Goal: Task Accomplishment & Management: Manage account settings

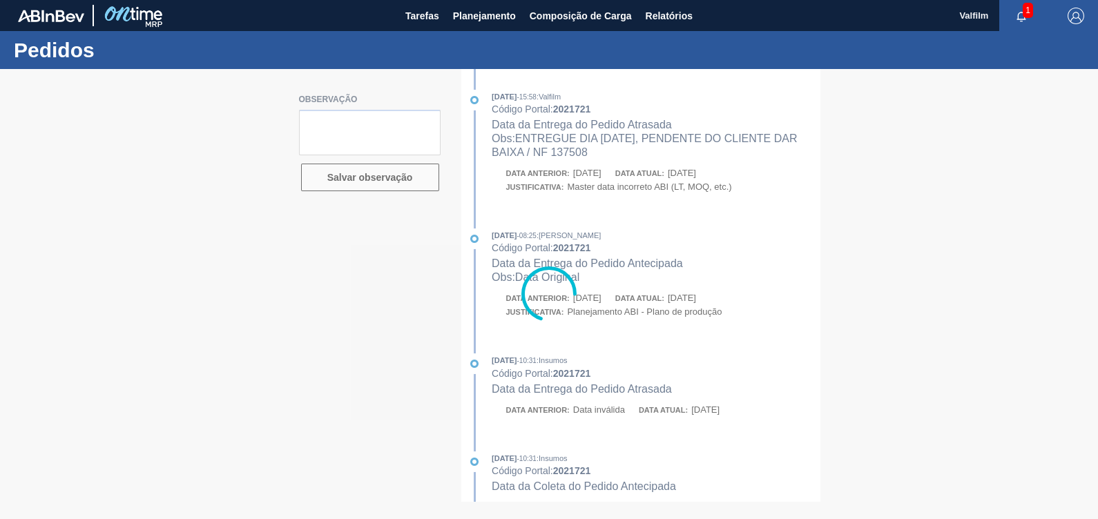
type textarea "ENTREGUE DIA 12.09.25, PENDENTE DO CLIENTE DAR BAIXA."
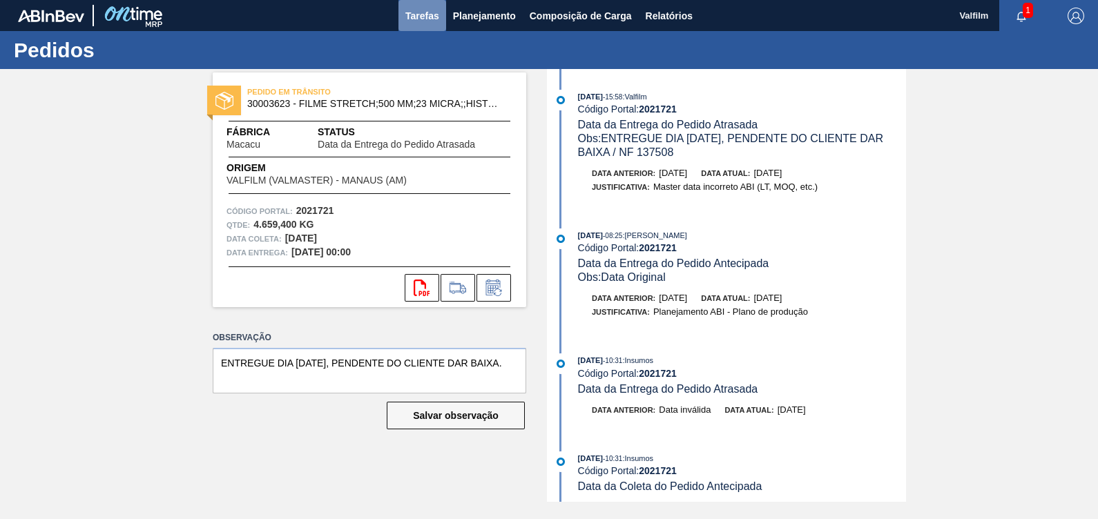
click at [429, 17] on span "Tarefas" at bounding box center [422, 16] width 34 height 17
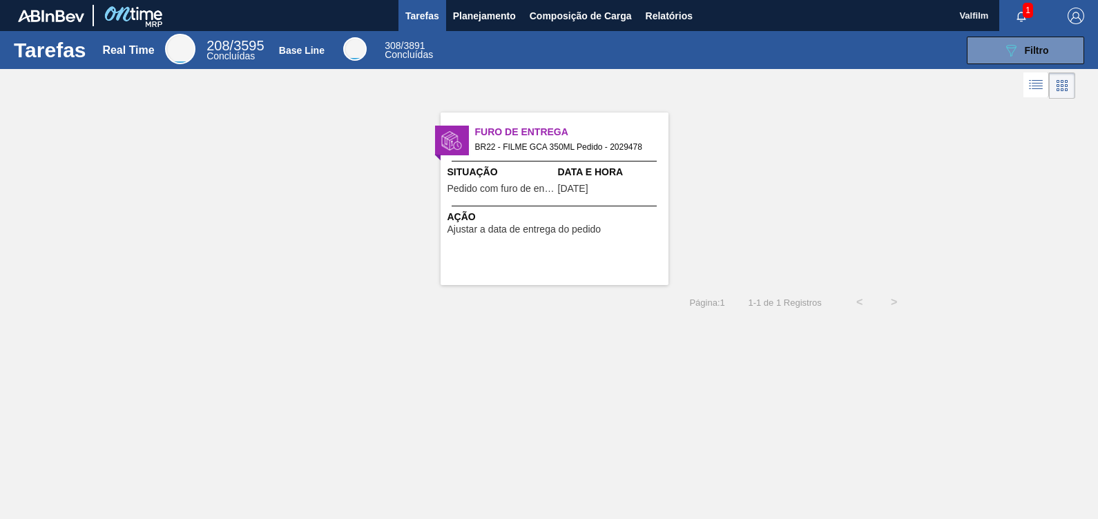
click at [566, 172] on span "Data e Hora" at bounding box center [611, 172] width 107 height 14
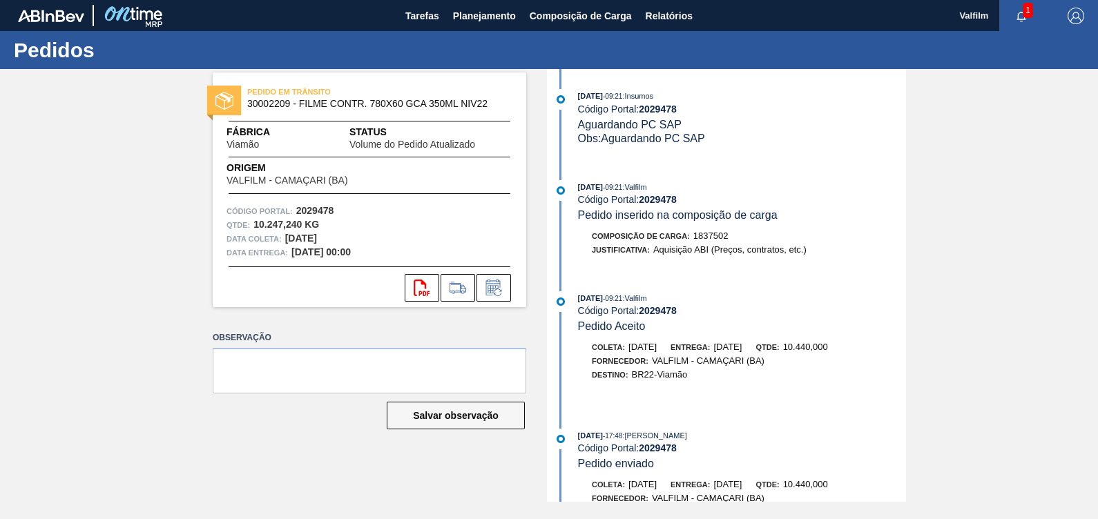
scroll to position [690, 0]
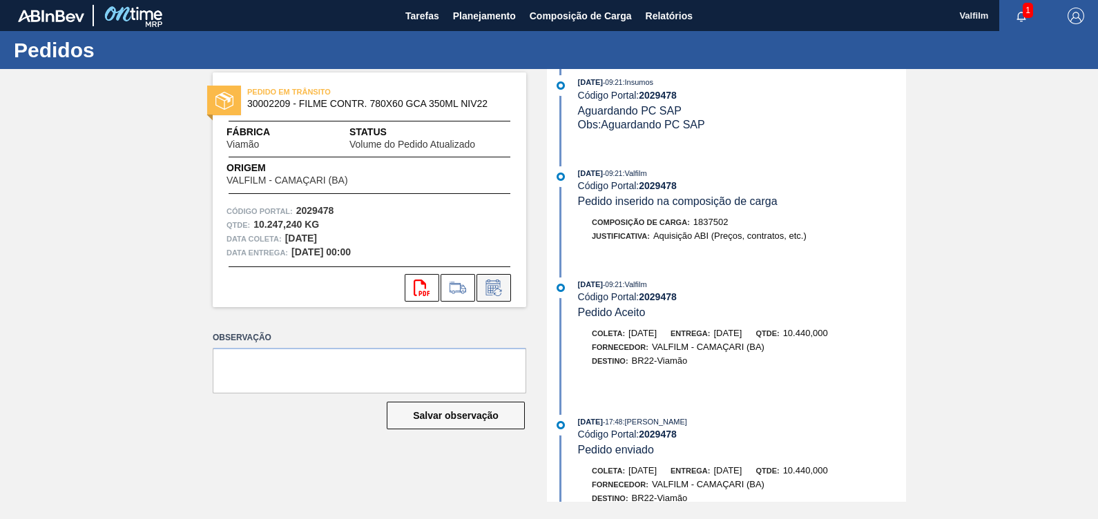
click at [487, 291] on icon at bounding box center [492, 289] width 10 height 8
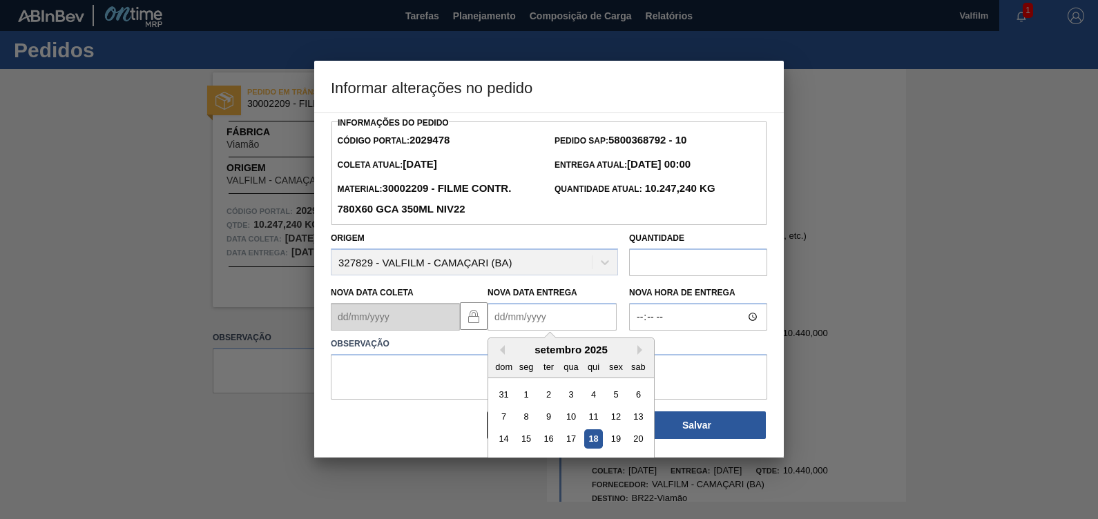
click at [525, 328] on Entrega2029478 "Nova Data Entrega" at bounding box center [551, 317] width 129 height 28
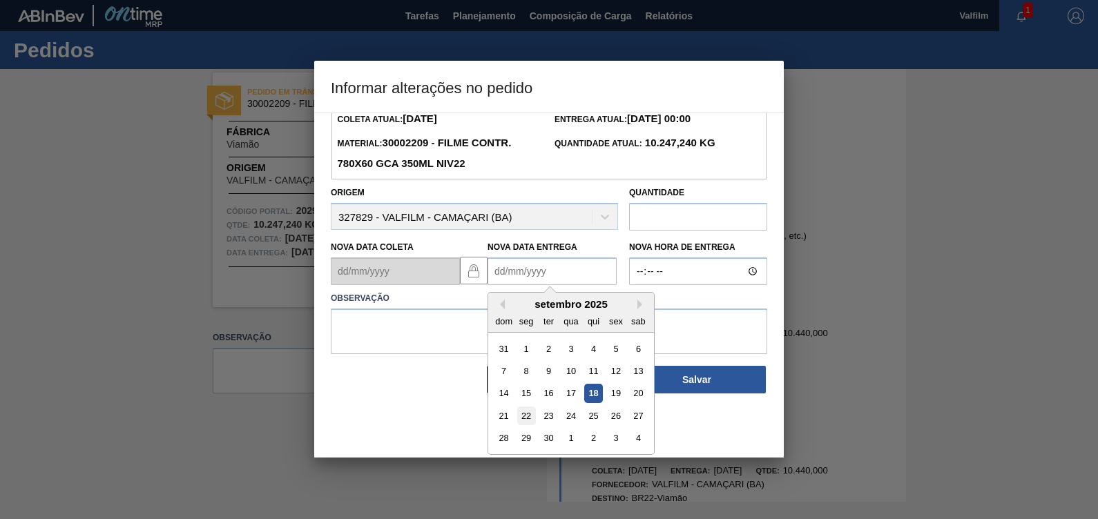
click at [519, 421] on div "22" at bounding box center [526, 416] width 19 height 19
type Entrega2029478 "22/09/2025"
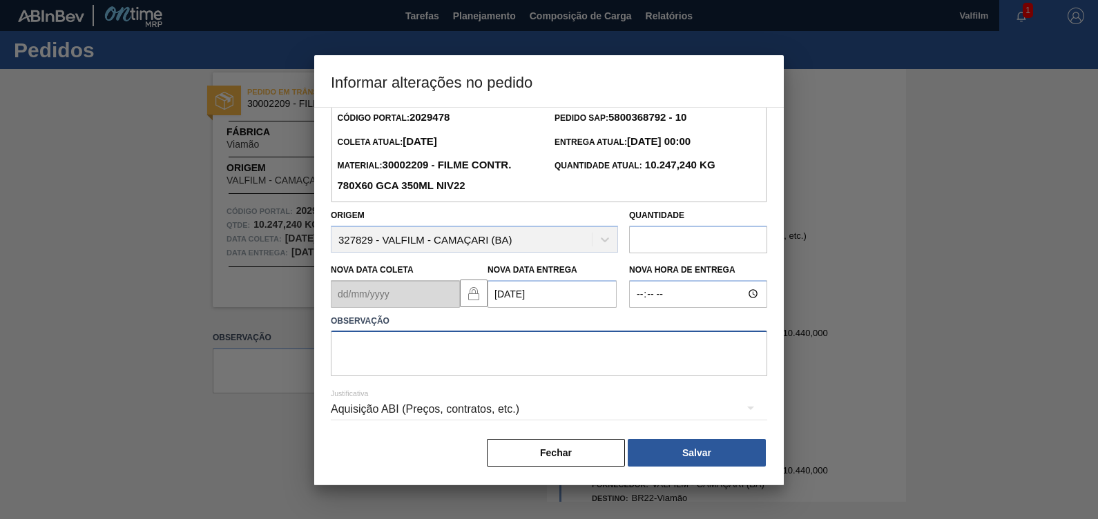
click at [549, 342] on textarea at bounding box center [549, 354] width 436 height 46
type textarea "data original"
click at [522, 403] on div "Aquisição ABI (Preços, contratos, etc.)" at bounding box center [549, 409] width 436 height 39
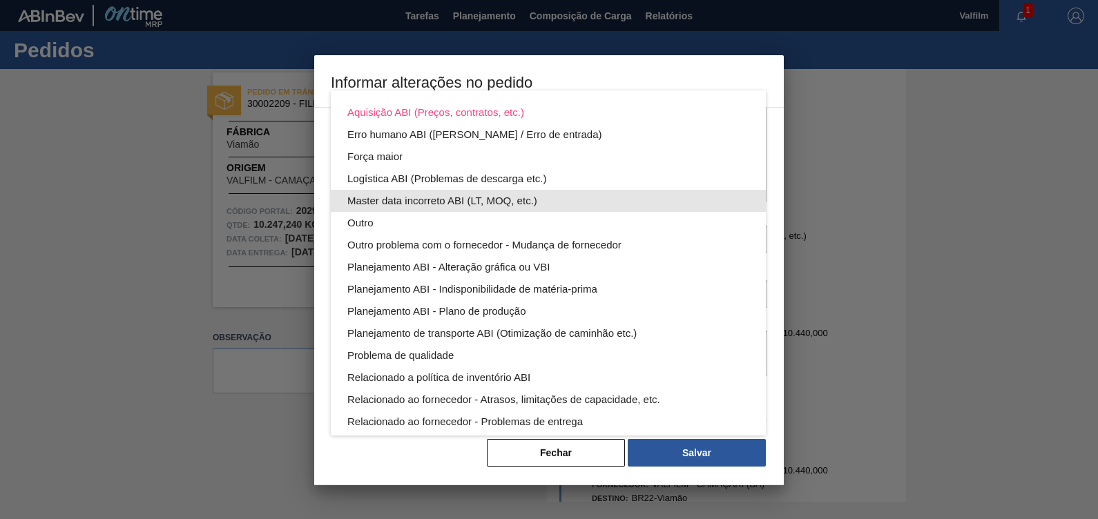
click at [407, 202] on div "Master data incorreto ABI (LT, MOQ, etc.)" at bounding box center [548, 201] width 402 height 22
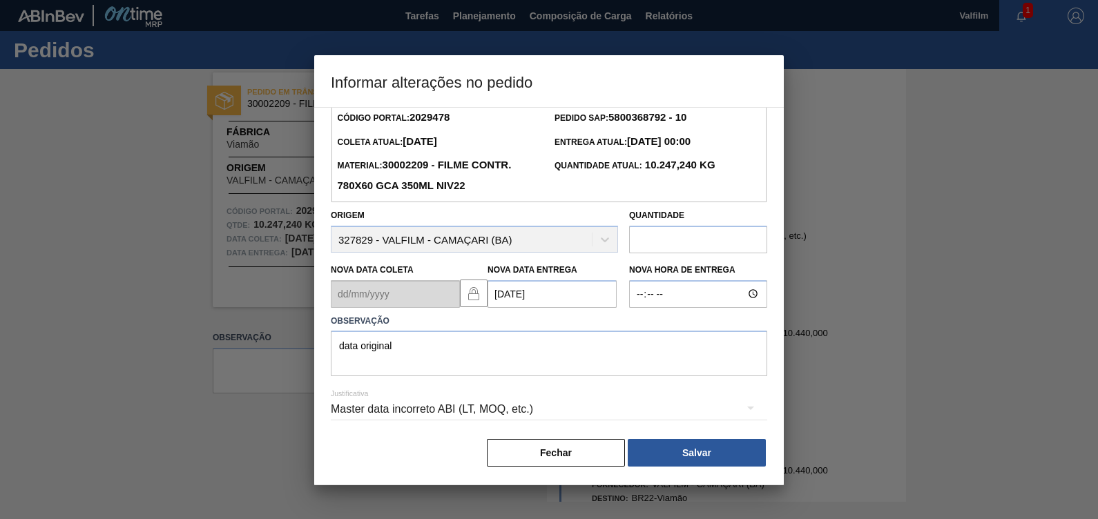
click at [698, 456] on button "Salvar" at bounding box center [697, 453] width 138 height 28
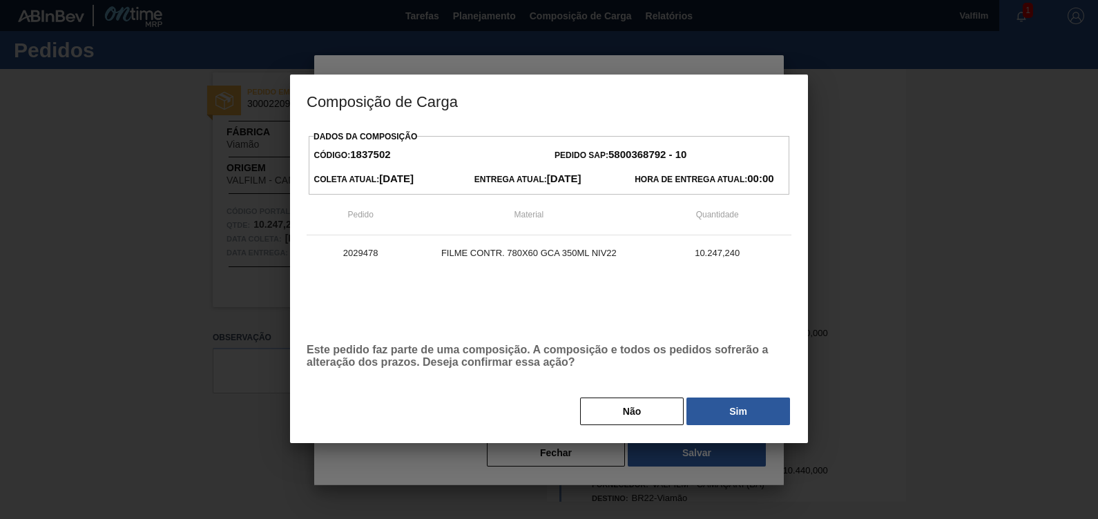
click at [727, 420] on button "Sim" at bounding box center [738, 412] width 104 height 28
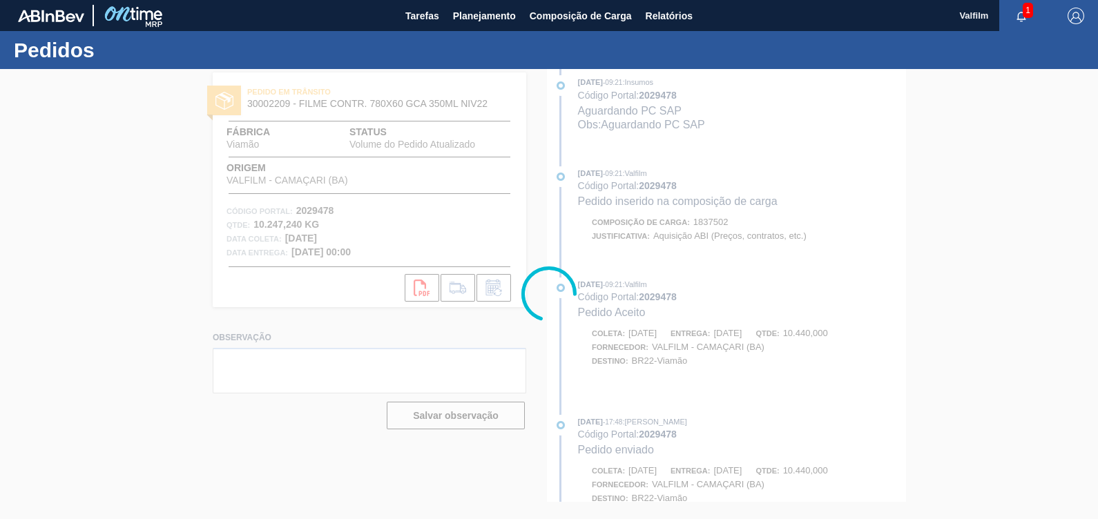
scroll to position [817, 0]
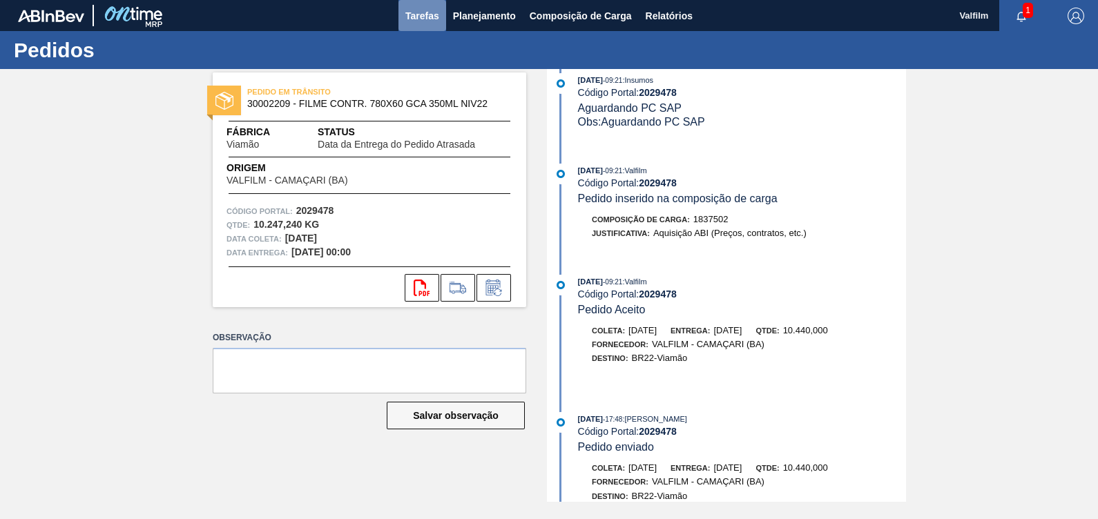
click at [417, 14] on span "Tarefas" at bounding box center [422, 16] width 34 height 17
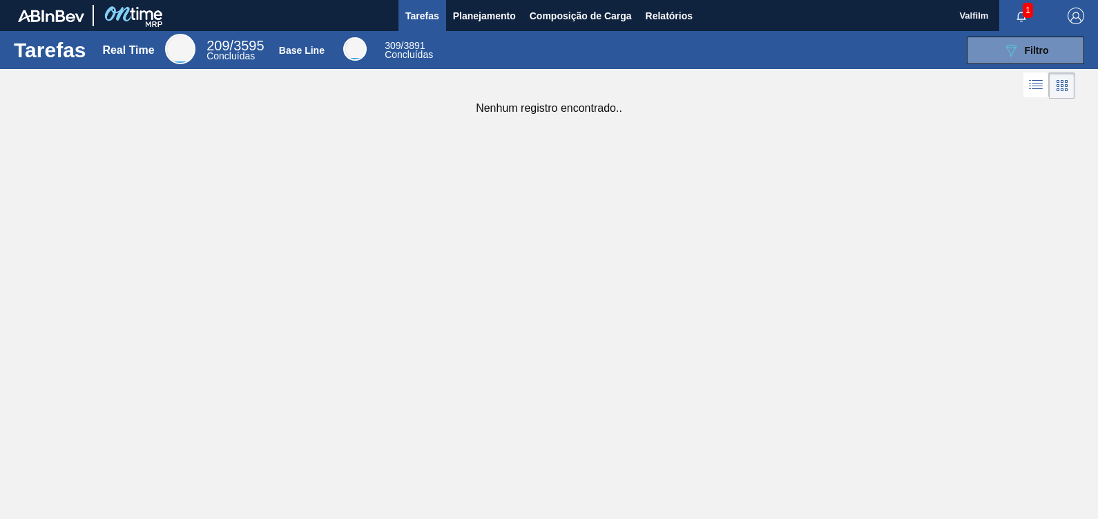
click at [792, 231] on div "Tarefas Real Time 209 / 3595 Concluídas Base Line 309 / 3891 Concluídas 089F7B8…" at bounding box center [549, 244] width 1098 height 427
click at [527, 17] on button "Composição de Carga" at bounding box center [581, 15] width 116 height 31
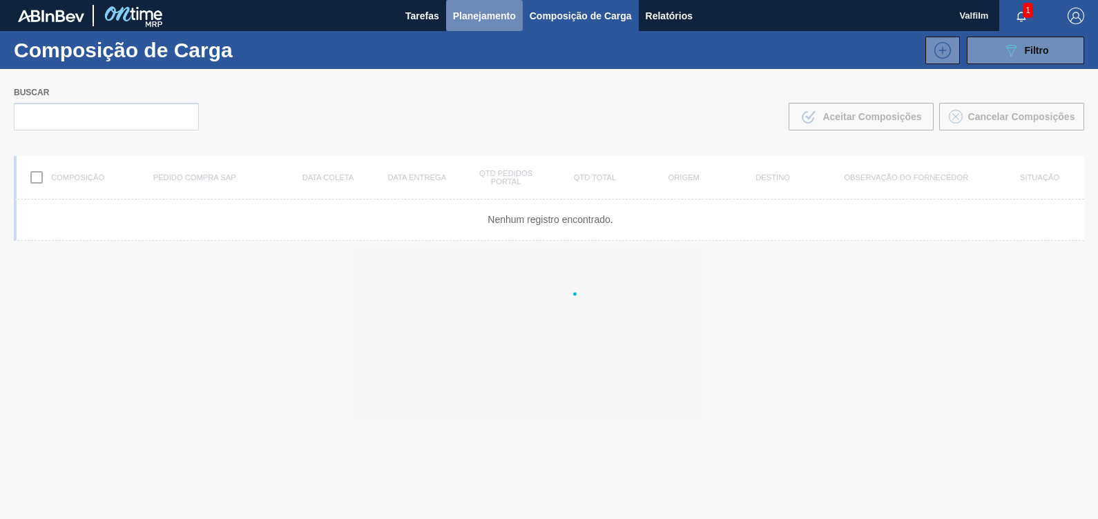
click at [489, 17] on span "Planejamento" at bounding box center [484, 16] width 63 height 17
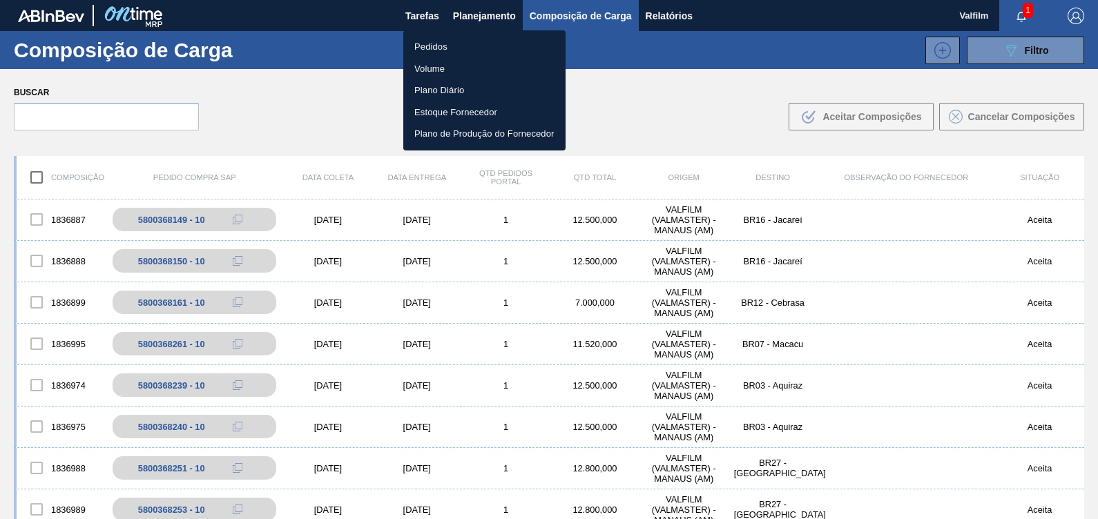
click at [455, 45] on li "Pedidos" at bounding box center [484, 47] width 162 height 22
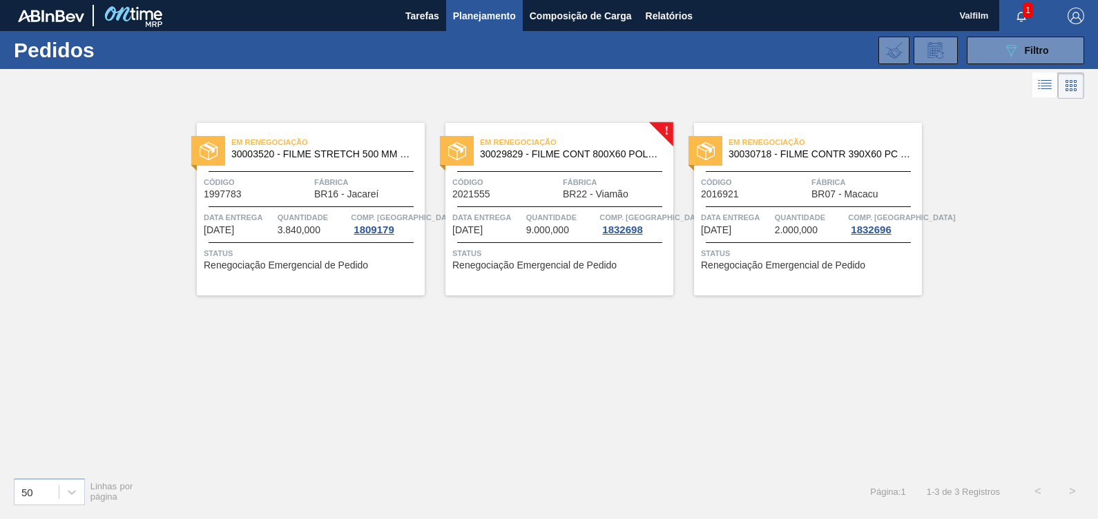
click at [567, 190] on span "BR22 - Viamão" at bounding box center [596, 194] width 66 height 10
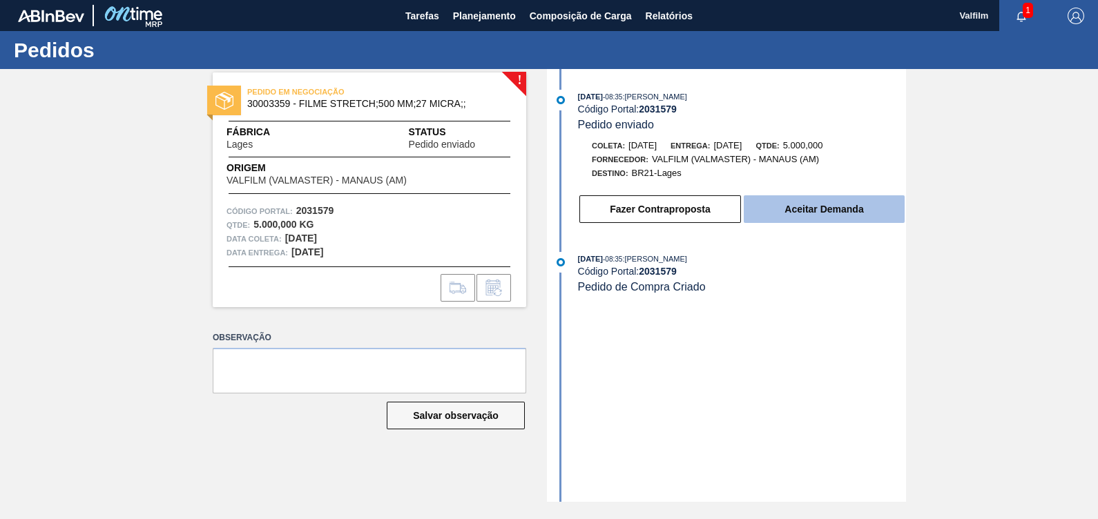
click at [802, 214] on button "Aceitar Demanda" at bounding box center [824, 209] width 161 height 28
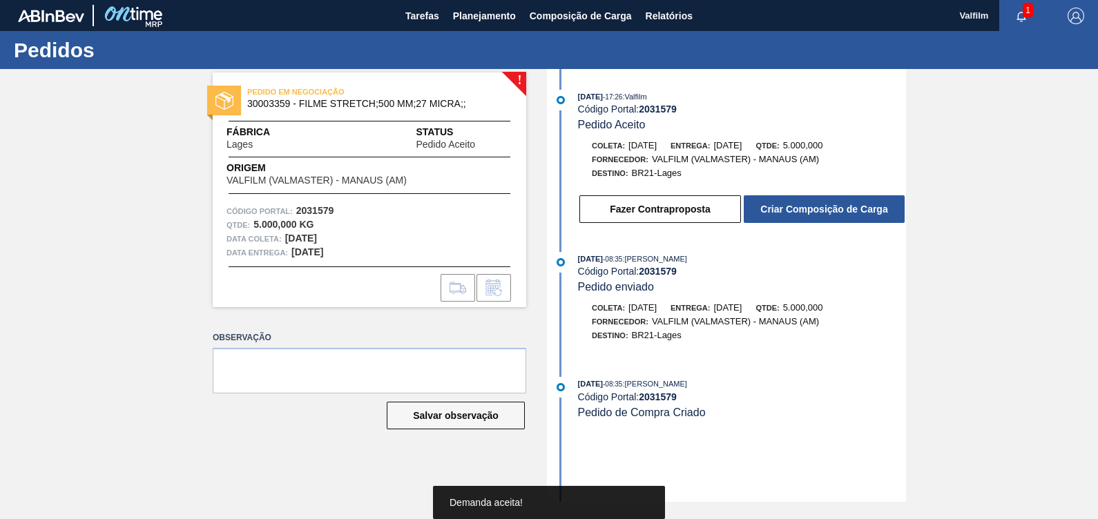
click at [802, 214] on button "Criar Composição de Carga" at bounding box center [824, 209] width 161 height 28
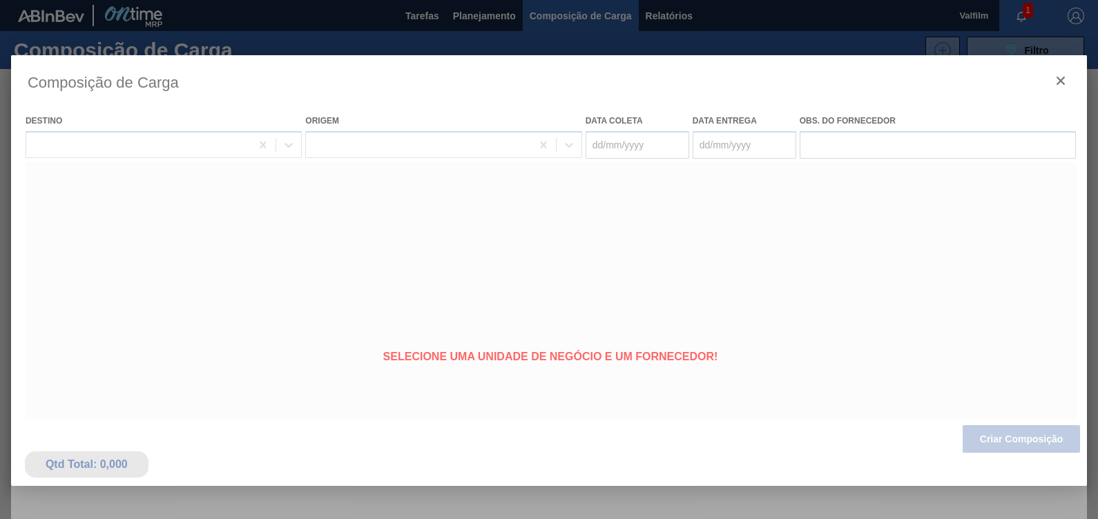
type coleta "15/10/2025"
type entrega "14/11/2025"
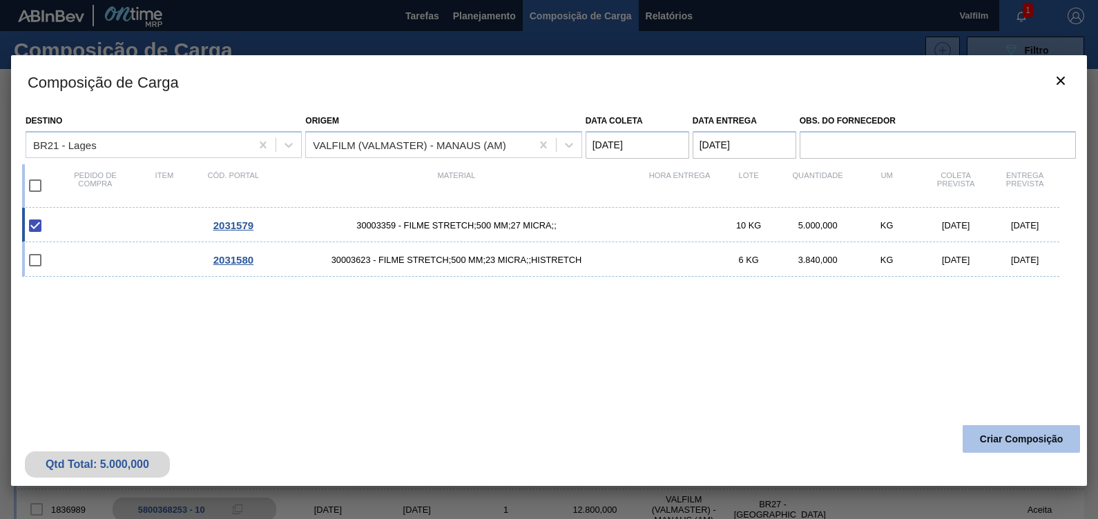
click at [1029, 426] on button "Criar Composição" at bounding box center [1020, 439] width 117 height 28
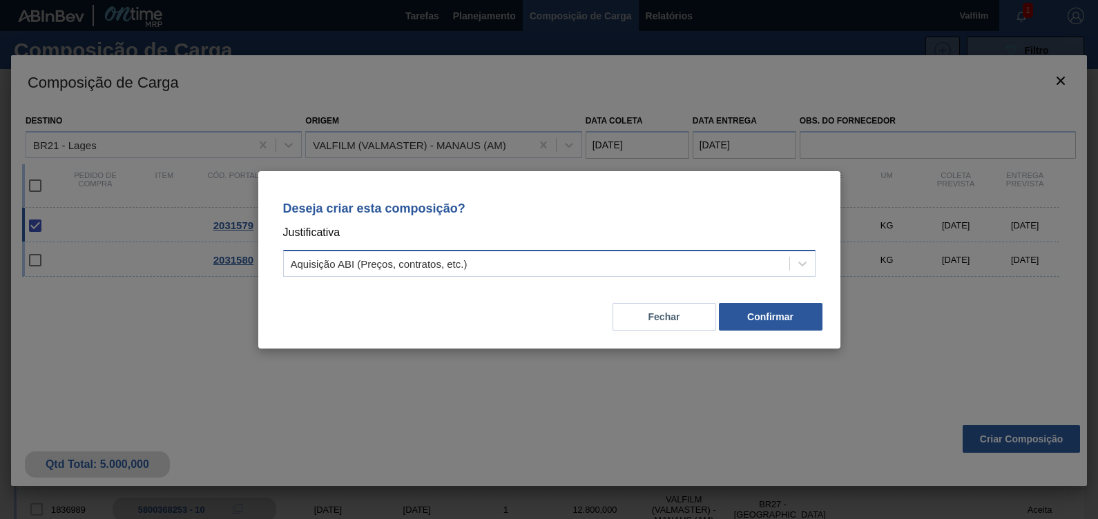
drag, startPoint x: 797, startPoint y: 325, endPoint x: 775, endPoint y: 273, distance: 56.6
click at [774, 280] on div "Deseja criar esta composição? Justificativa Aquisição ABI (Preços, contratos, e…" at bounding box center [549, 259] width 582 height 177
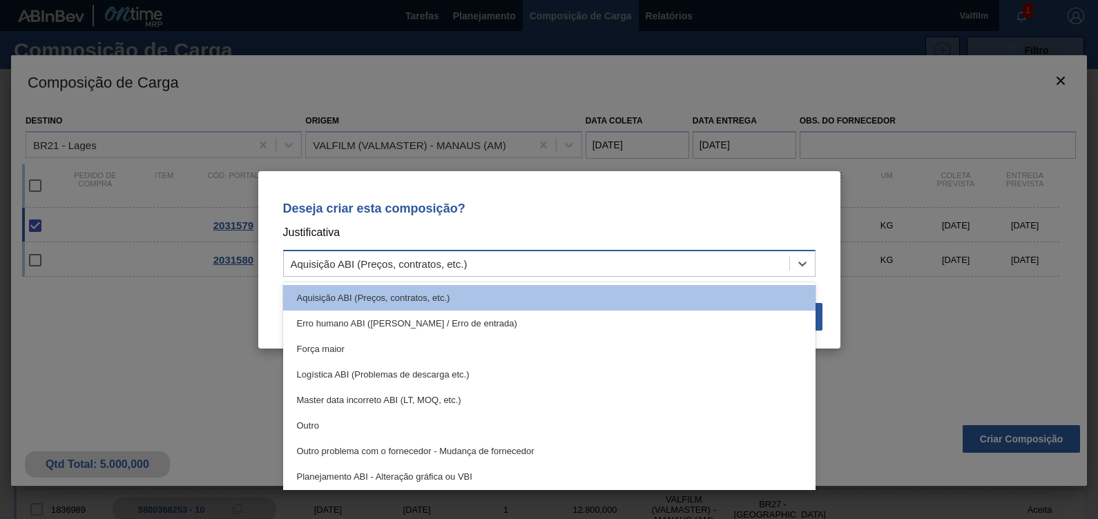
click at [775, 271] on div "Aquisição ABI (Preços, contratos, etc.)" at bounding box center [536, 263] width 505 height 20
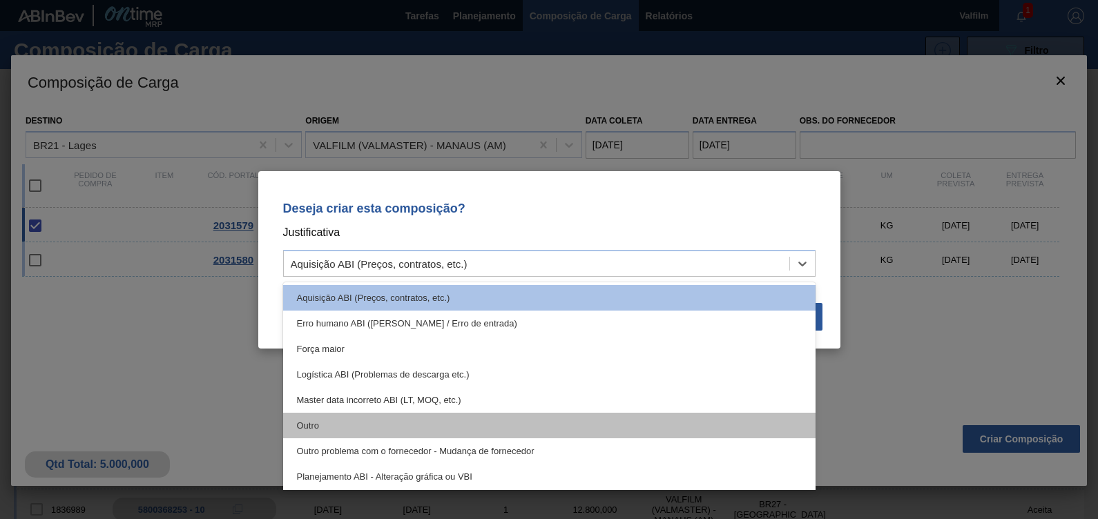
click at [629, 423] on div "Outro" at bounding box center [549, 426] width 532 height 26
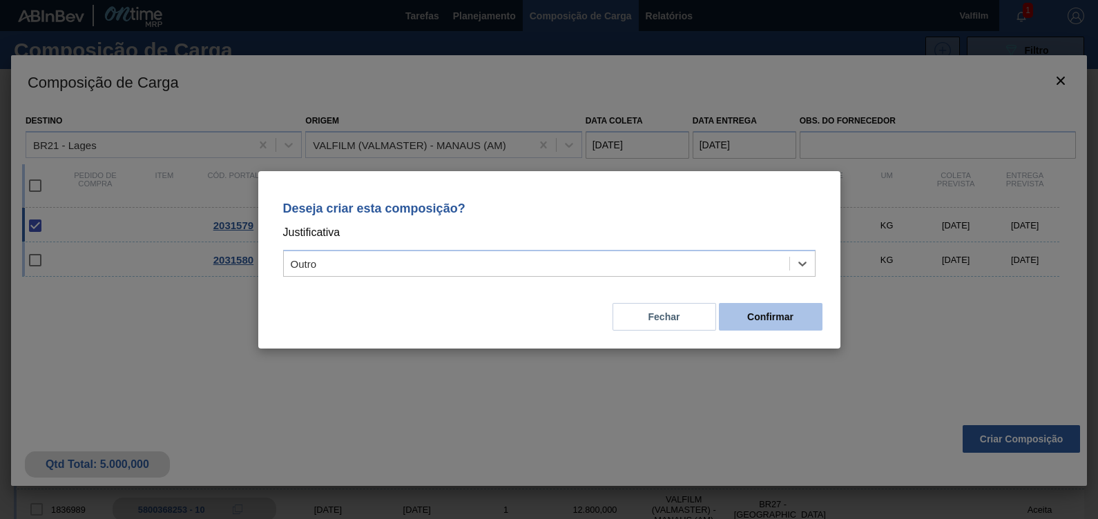
click at [793, 318] on button "Confirmar" at bounding box center [771, 317] width 104 height 28
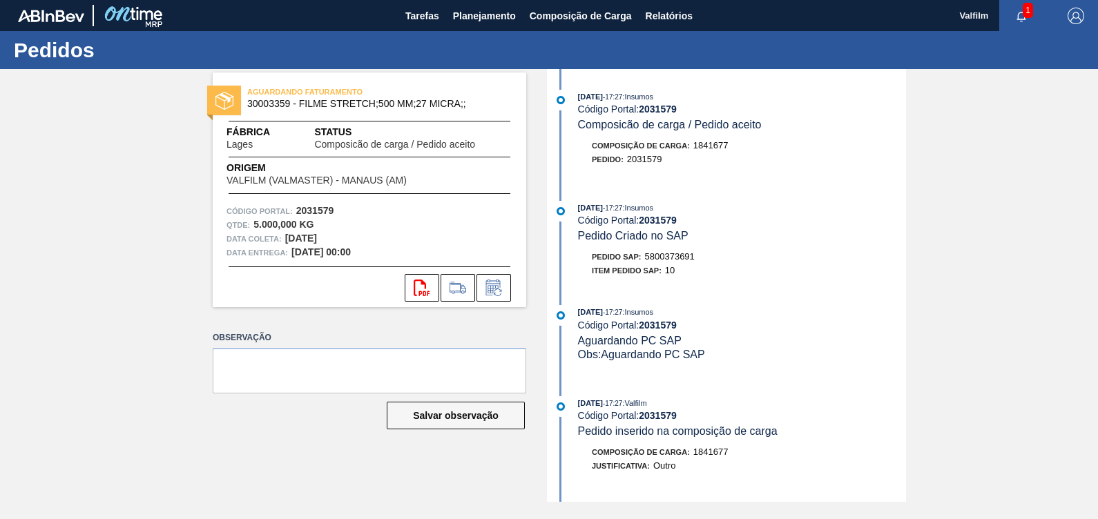
click at [667, 262] on span "5800373691" at bounding box center [670, 256] width 50 height 10
copy span "5800373691"
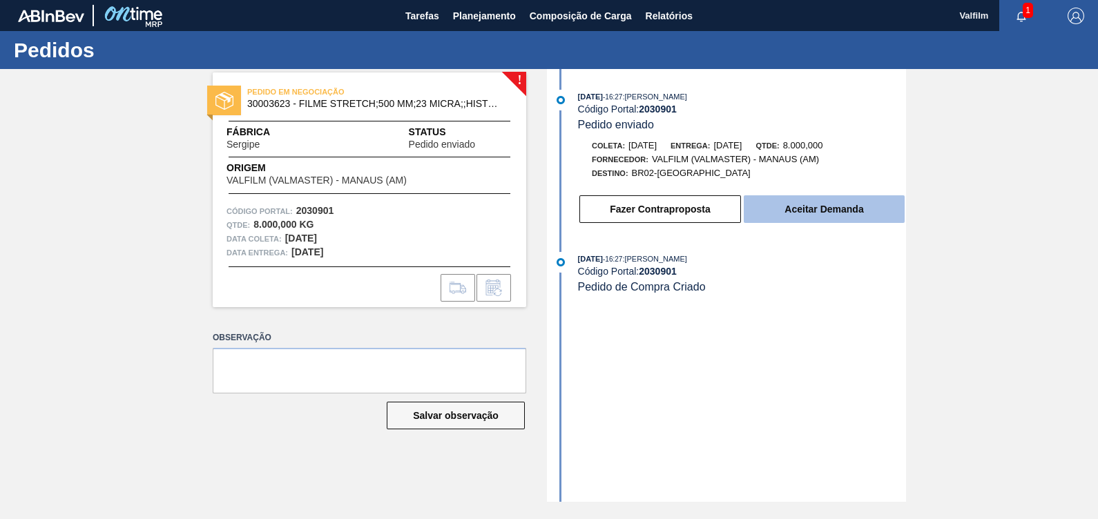
click at [842, 215] on button "Aceitar Demanda" at bounding box center [824, 209] width 161 height 28
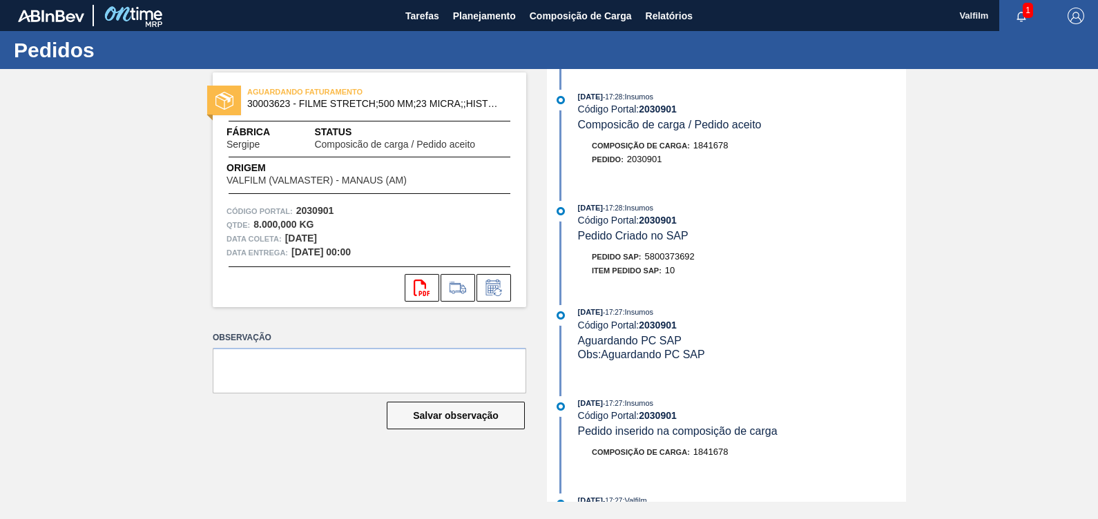
click at [668, 110] on strong "2030901" at bounding box center [658, 109] width 38 height 11
copy strong "2030901"
click at [670, 258] on span "5800373692" at bounding box center [670, 256] width 50 height 10
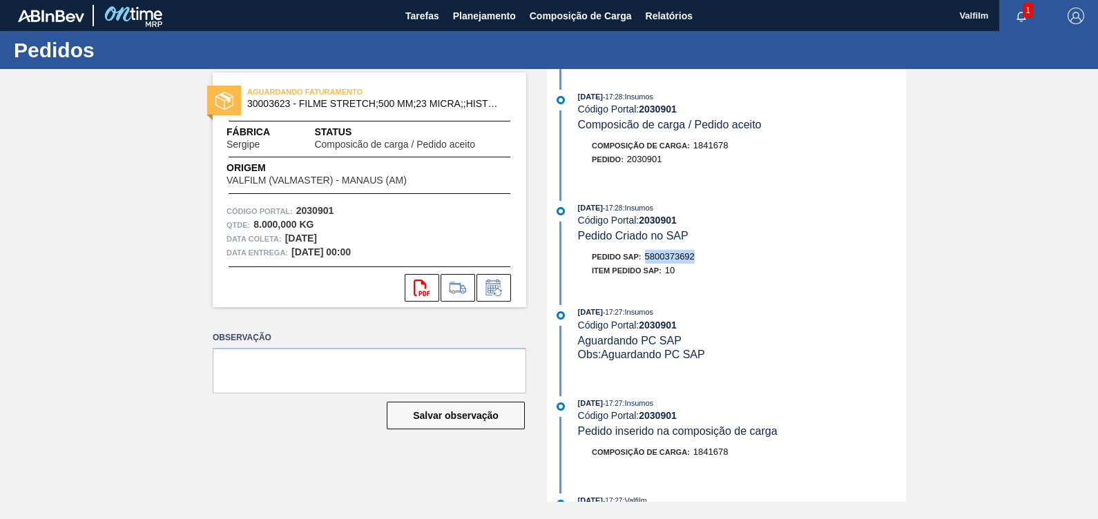
copy span "5800373692"
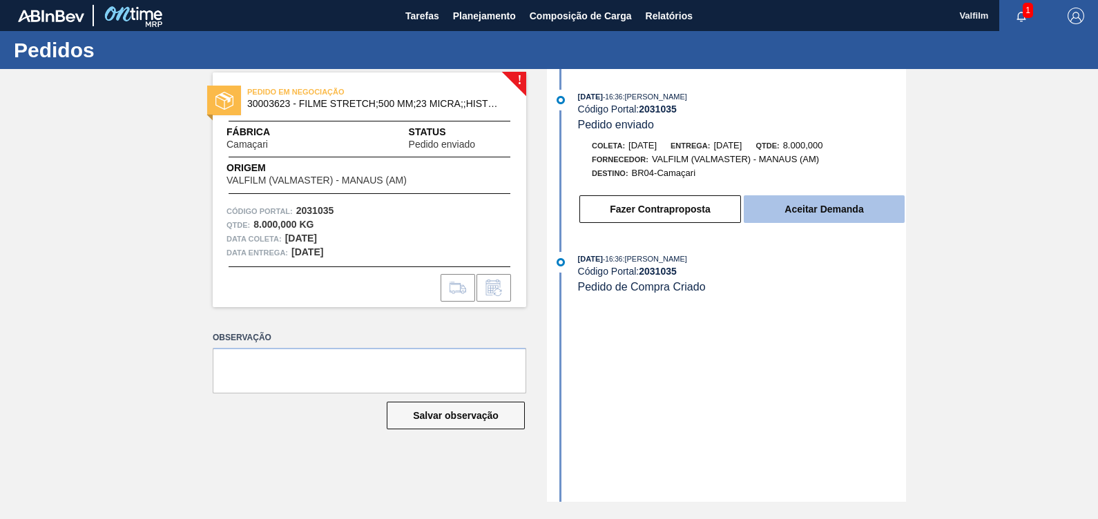
click at [825, 221] on button "Aceitar Demanda" at bounding box center [824, 209] width 161 height 28
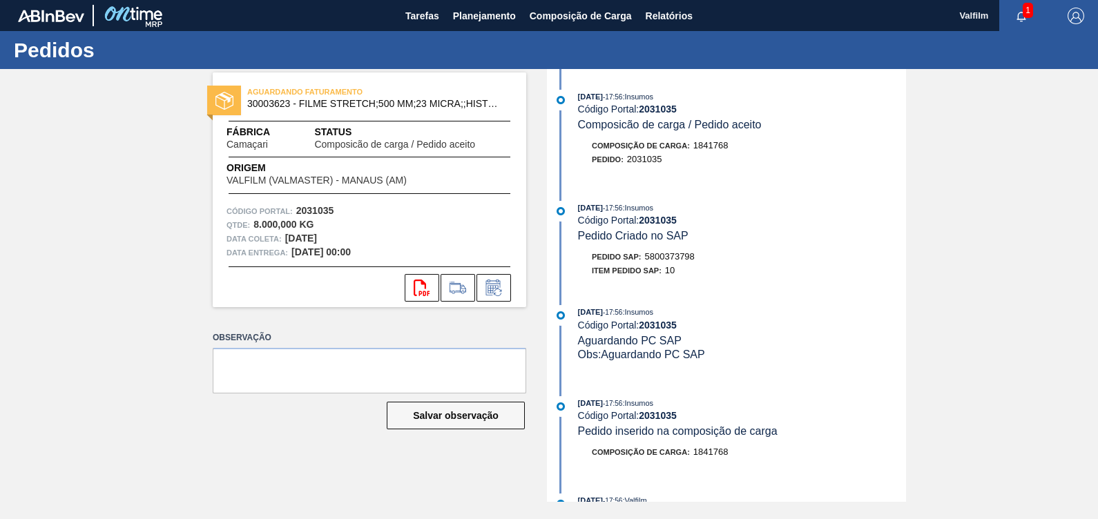
click at [673, 261] on span "5800373798" at bounding box center [670, 256] width 50 height 10
copy span "5800373798"
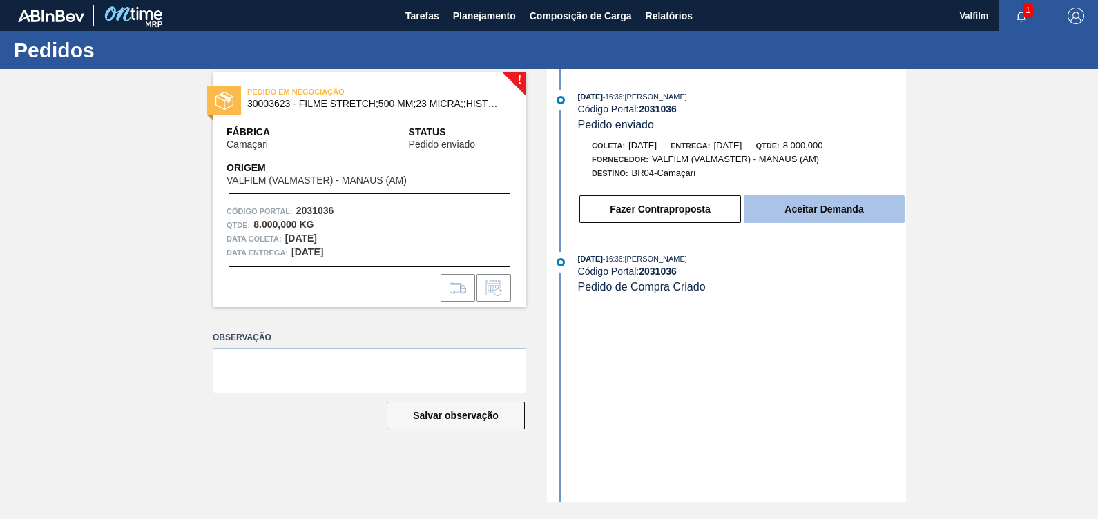
click at [826, 222] on button "Aceitar Demanda" at bounding box center [824, 209] width 161 height 28
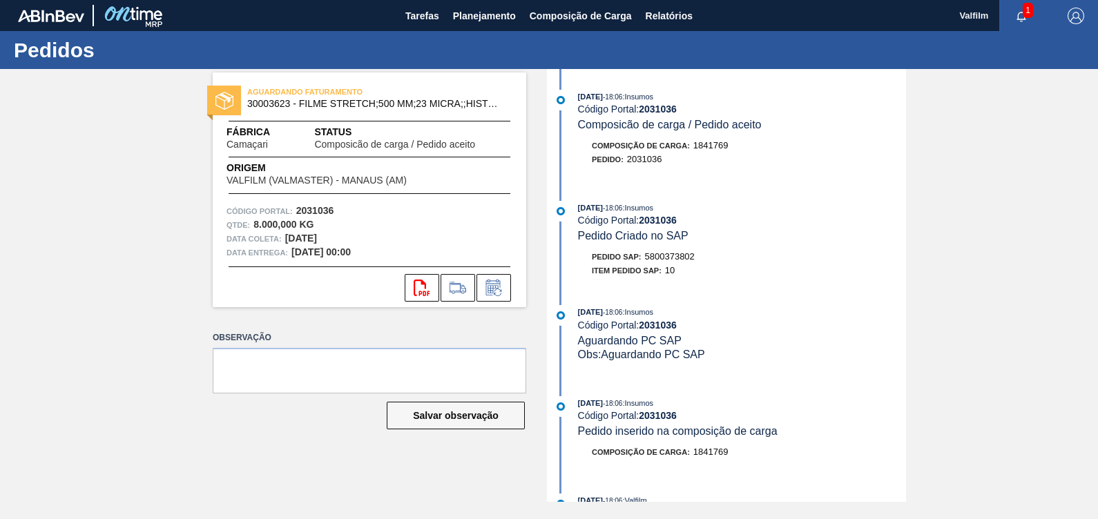
click at [675, 255] on span "5800373802" at bounding box center [670, 256] width 50 height 10
copy span "5800373802"
